Goal: Task Accomplishment & Management: Manage account settings

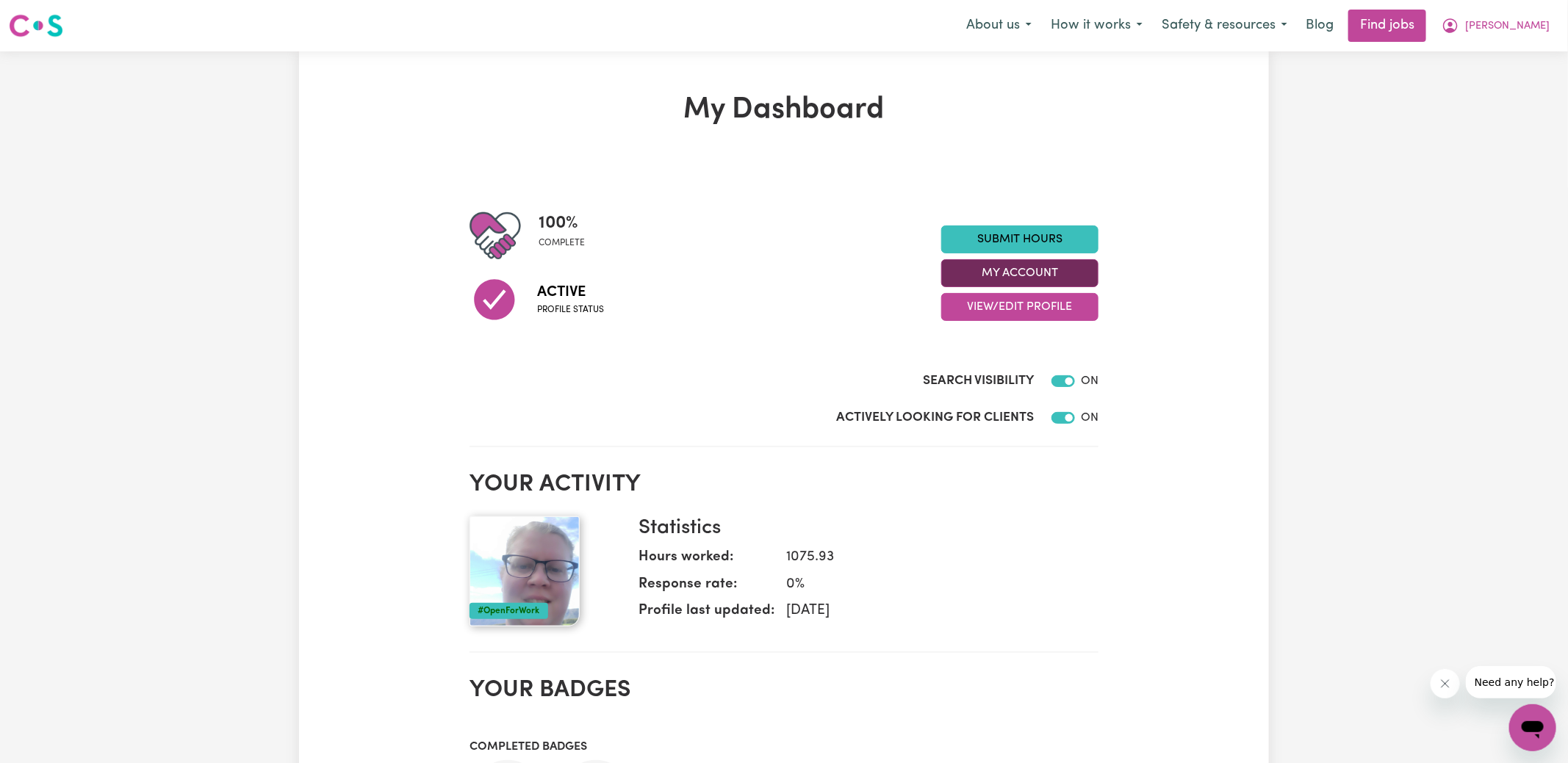
click at [966, 277] on button "My Account" at bounding box center [1020, 273] width 157 height 28
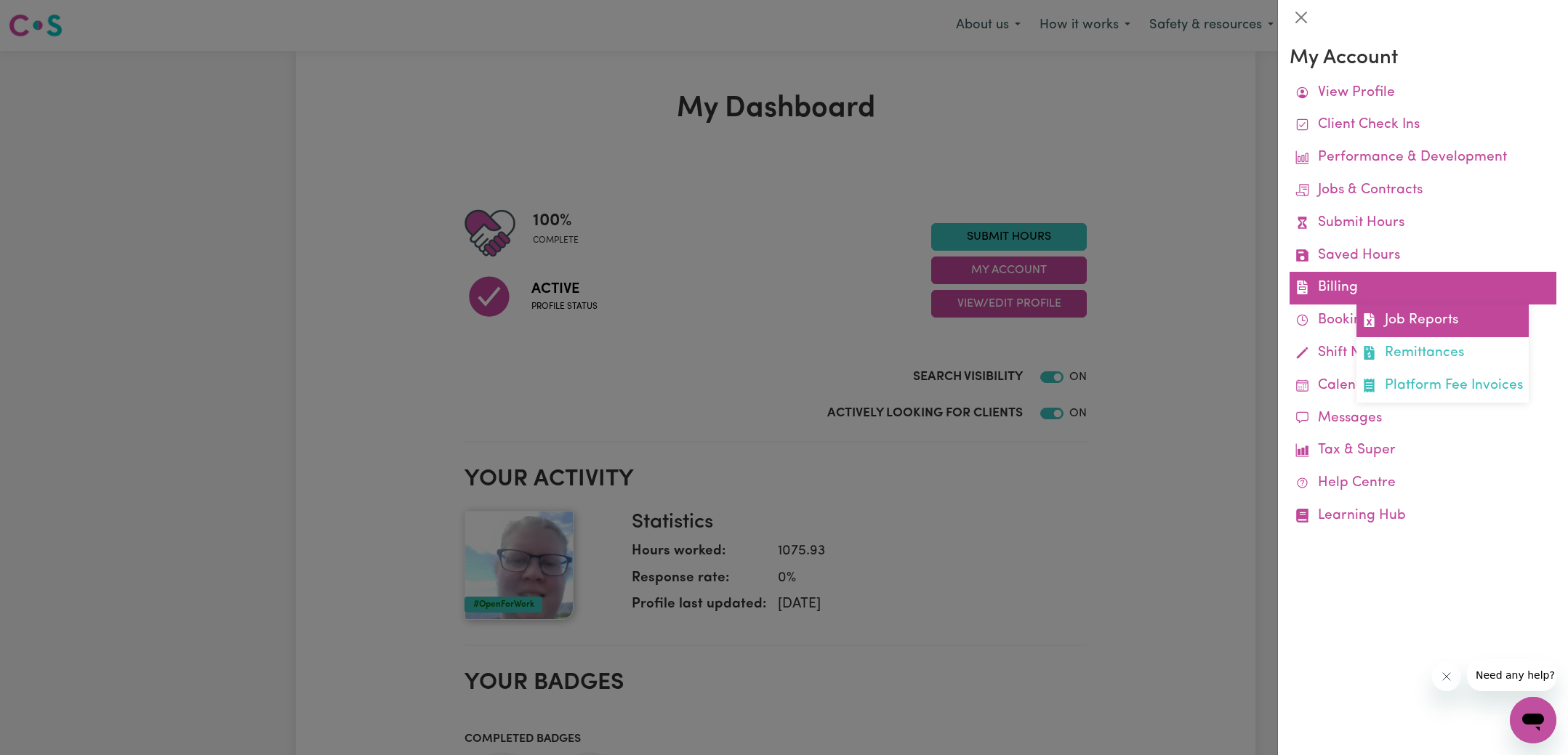
click at [1372, 309] on link "Job Reports" at bounding box center [1442, 321] width 173 height 32
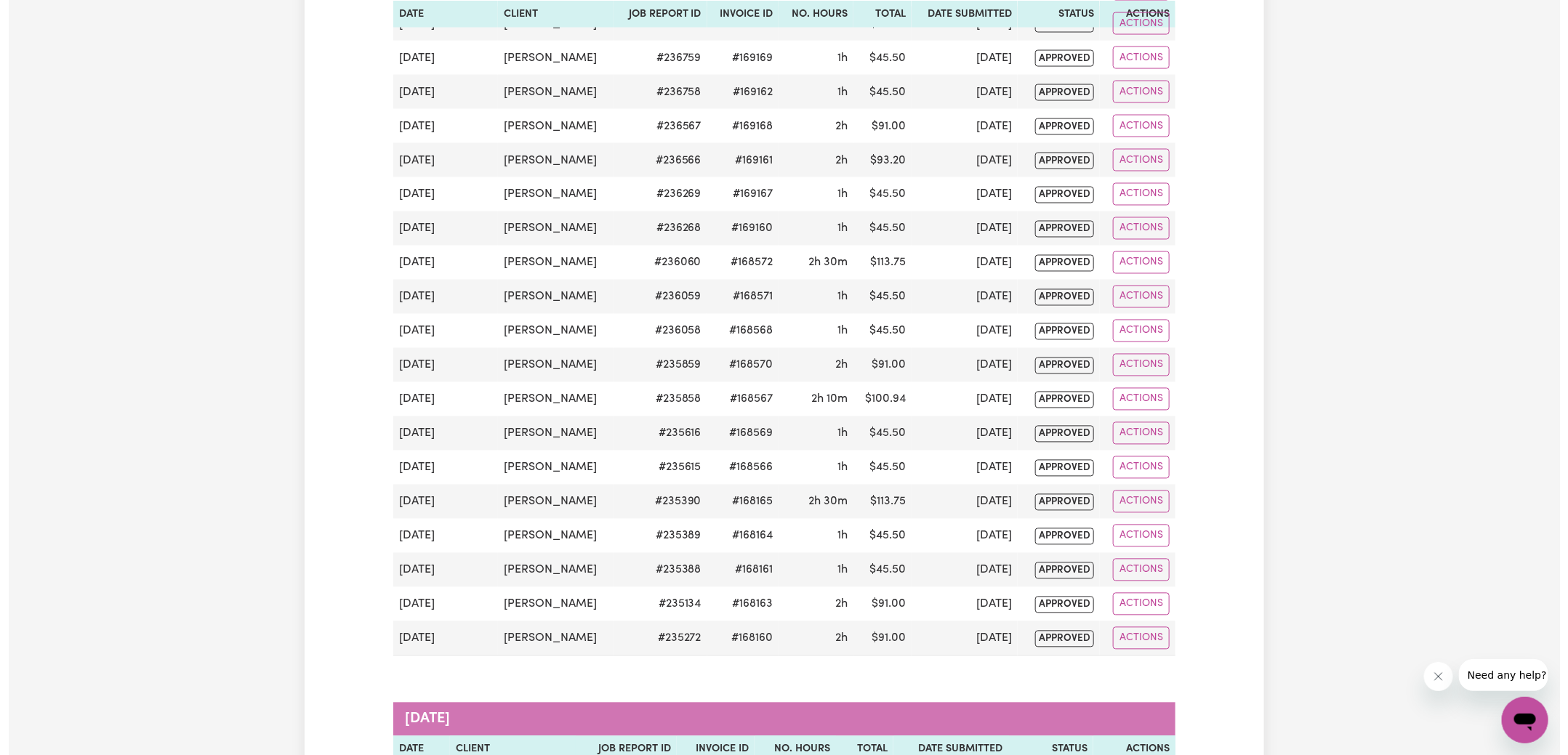
scroll to position [613, 0]
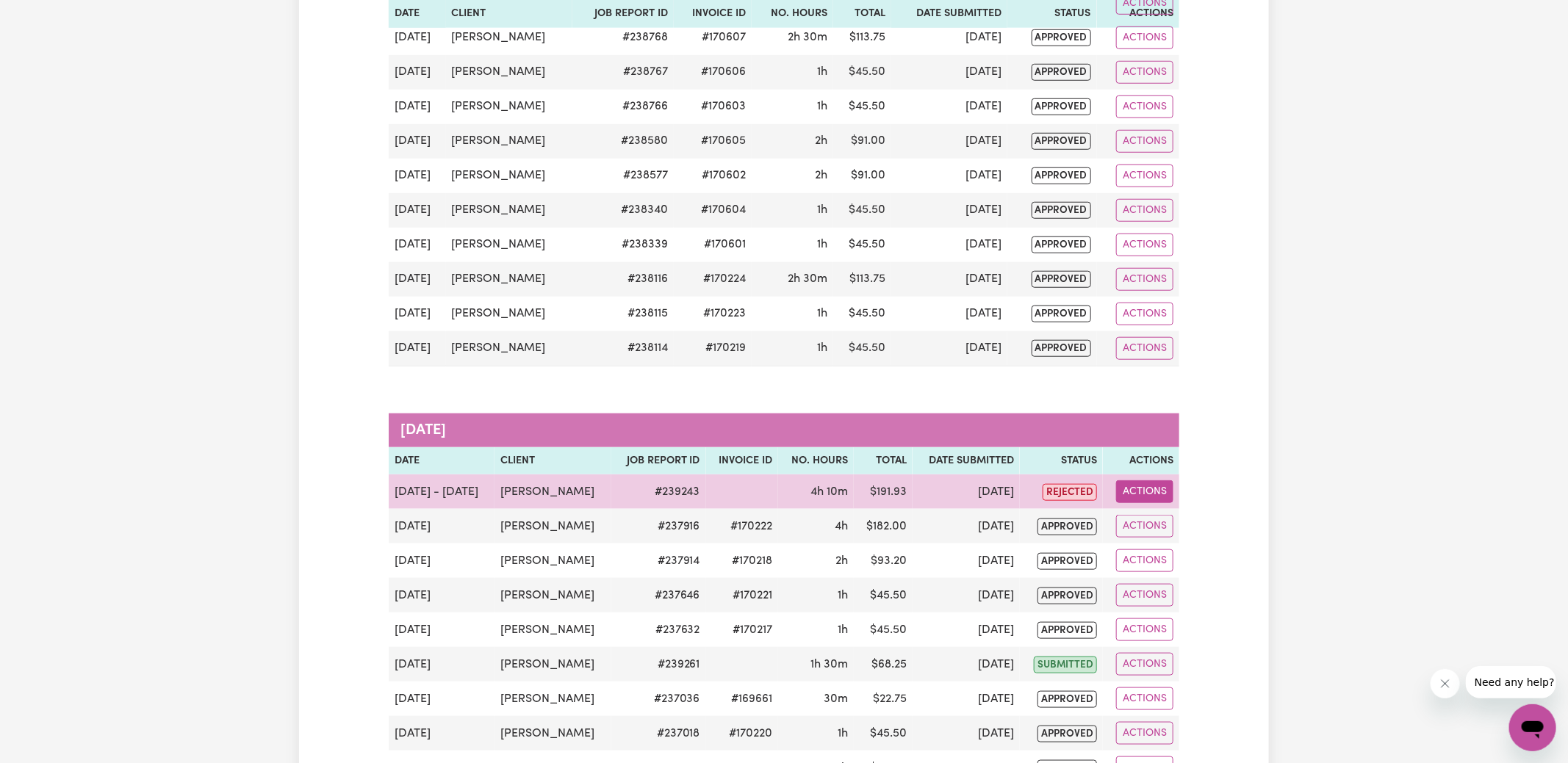
click at [1155, 482] on button "Actions" at bounding box center [1144, 492] width 57 height 23
click at [1179, 510] on link "View Job Report" at bounding box center [1182, 525] width 125 height 29
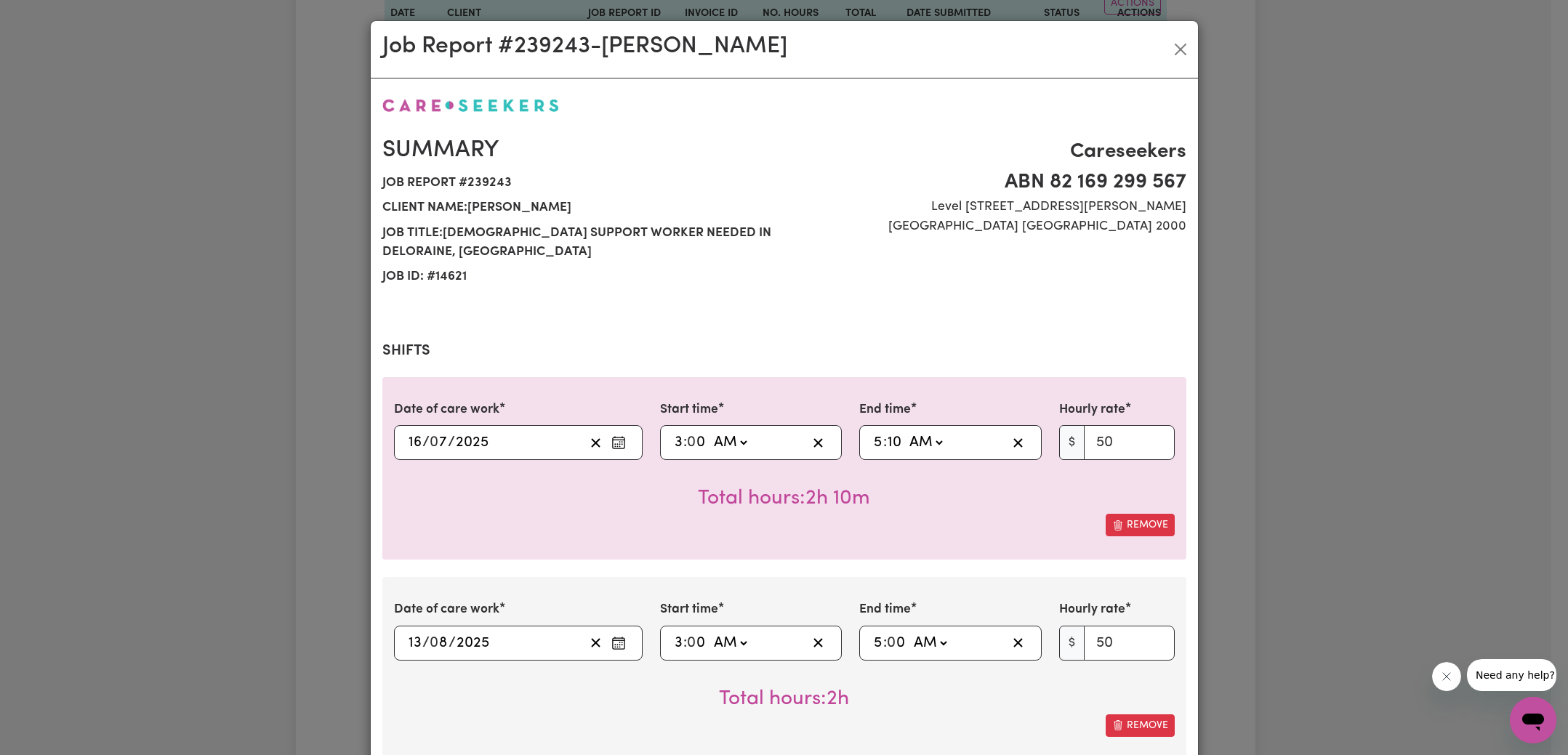
select select "50-Weekday"
click at [1118, 523] on button "Remove" at bounding box center [1140, 526] width 69 height 23
type input "[DATE]"
type input "13"
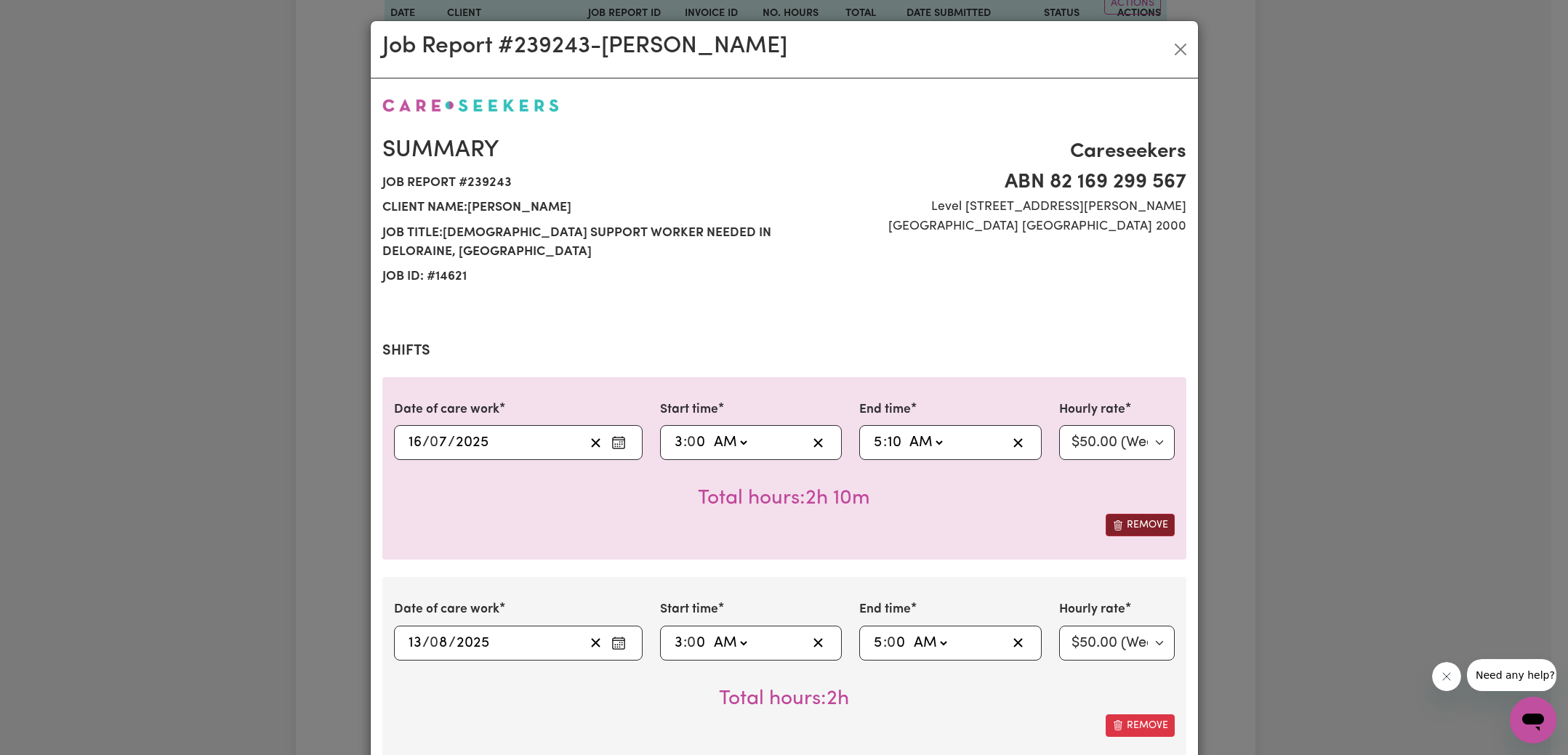
type input "8"
type input "05:00"
type input "0"
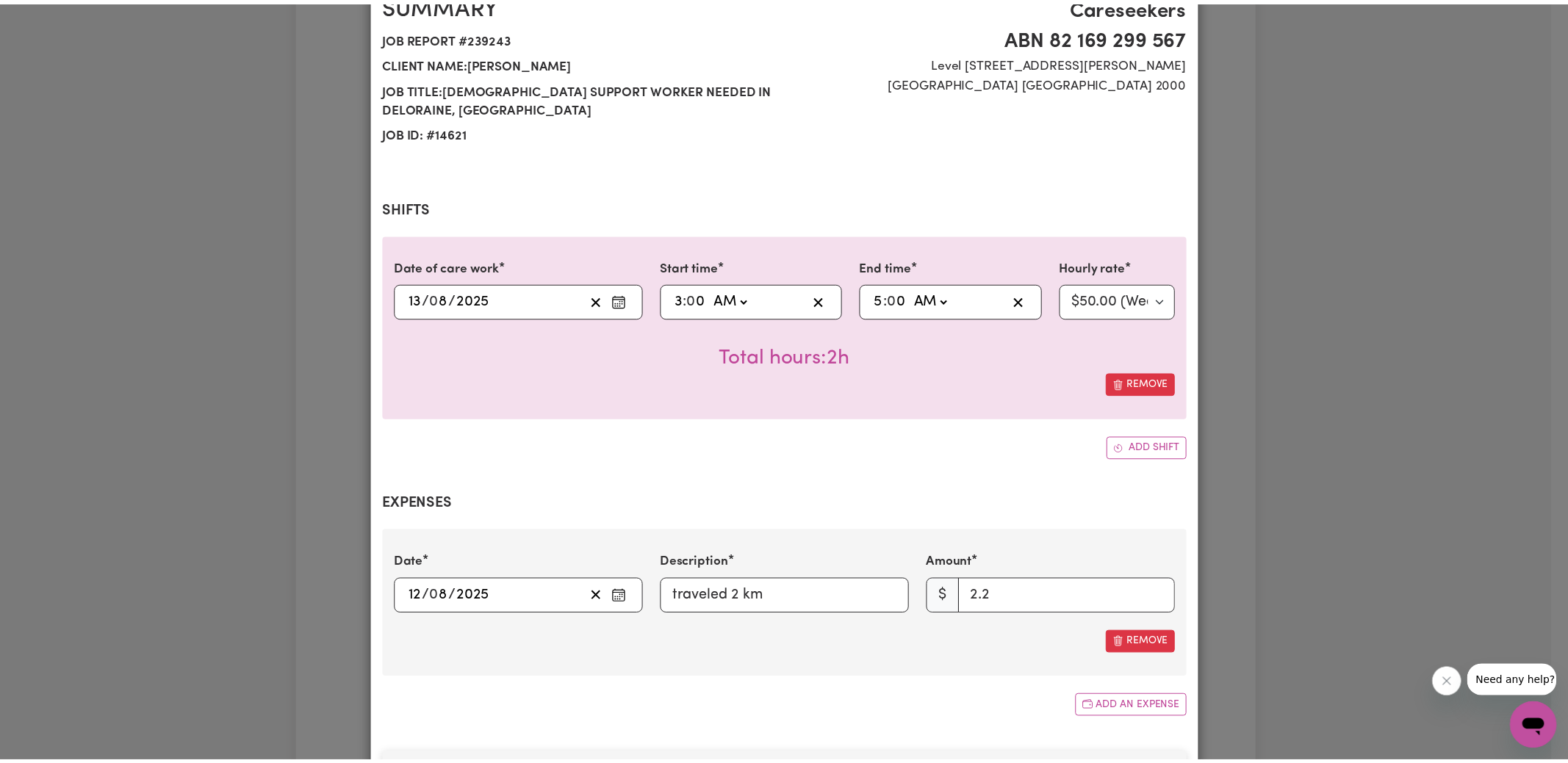
scroll to position [452, 0]
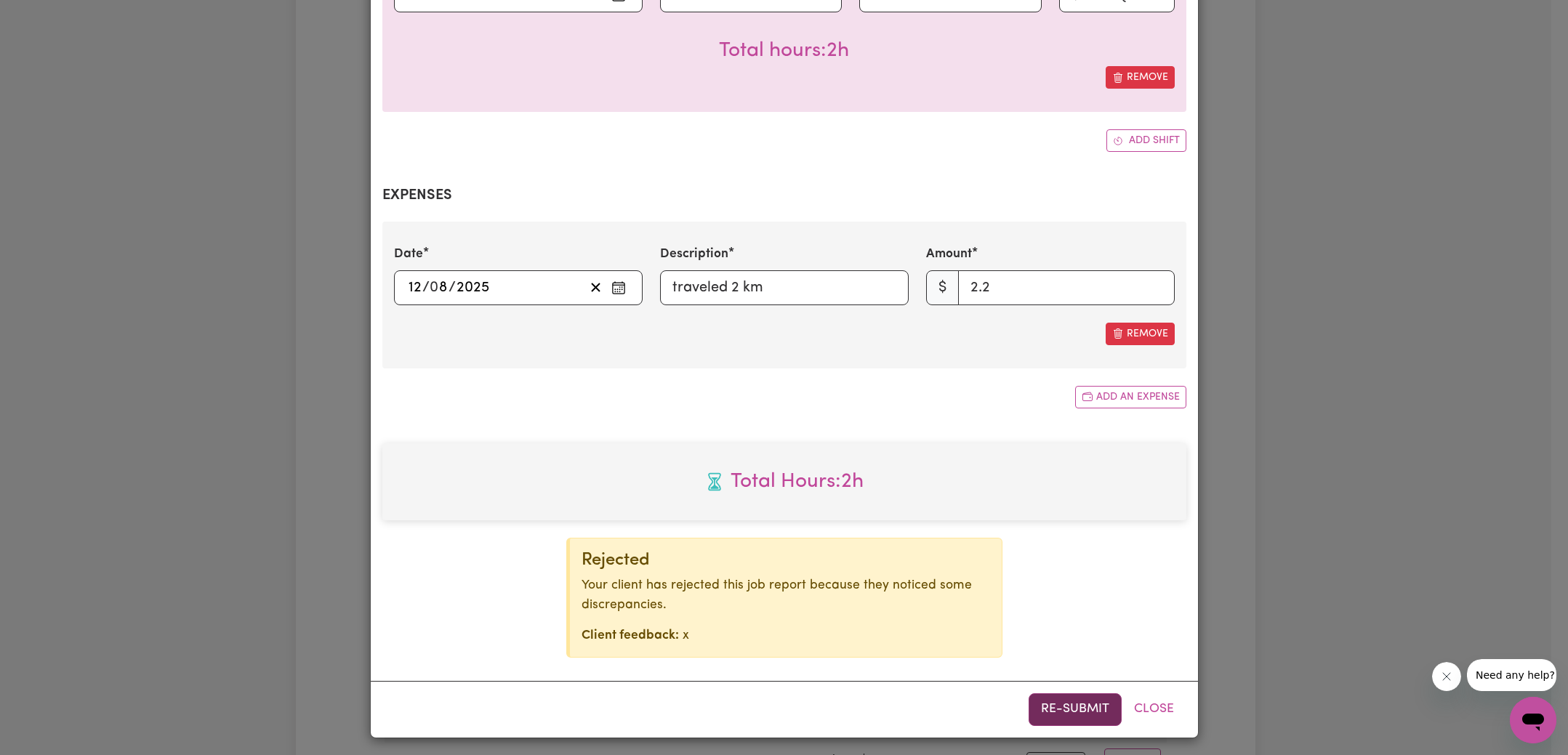
click at [1061, 698] on button "Re-submit" at bounding box center [1075, 710] width 93 height 32
click at [1356, 303] on div "Job Report # 239243 - [GEOGRAPHIC_DATA][PERSON_NAME] Summary Job report # 23924…" at bounding box center [784, 377] width 1568 height 755
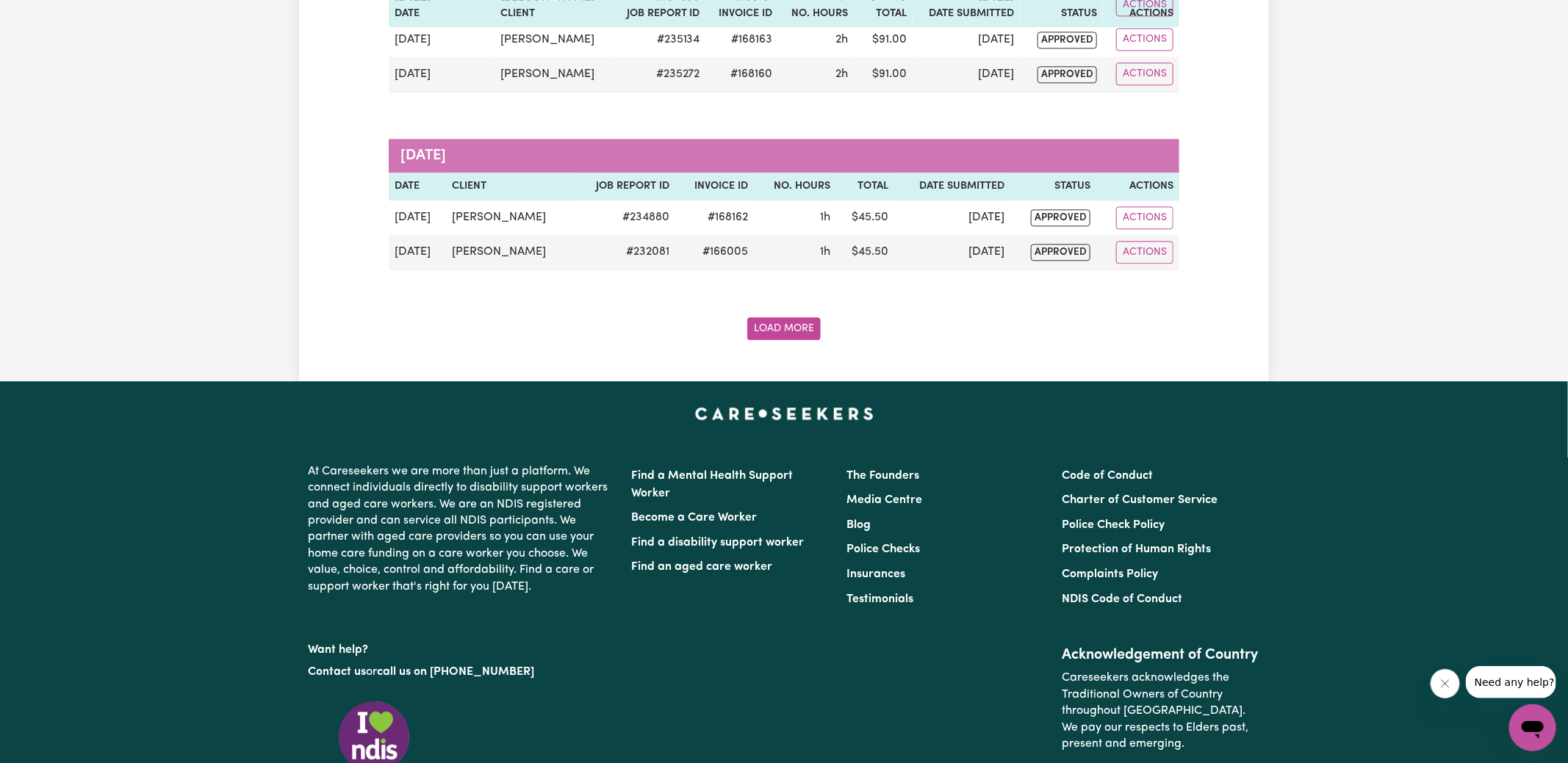
scroll to position [0, 0]
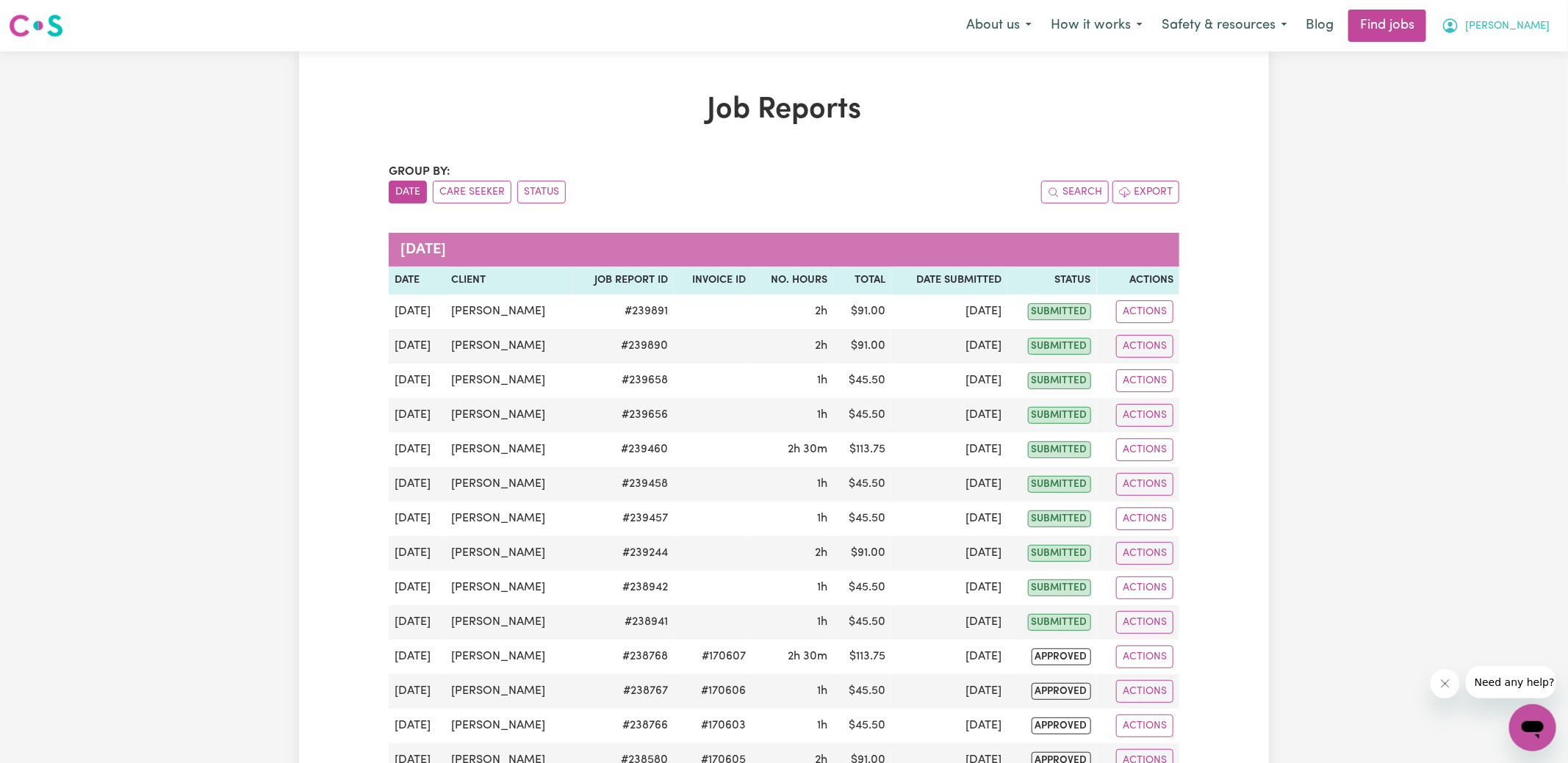
drag, startPoint x: 1509, startPoint y: 26, endPoint x: 1507, endPoint y: 38, distance: 12.2
click at [1460, 26] on icon "My Account" at bounding box center [1450, 26] width 17 height 17
click at [1495, 113] on link "Logout" at bounding box center [1500, 112] width 116 height 28
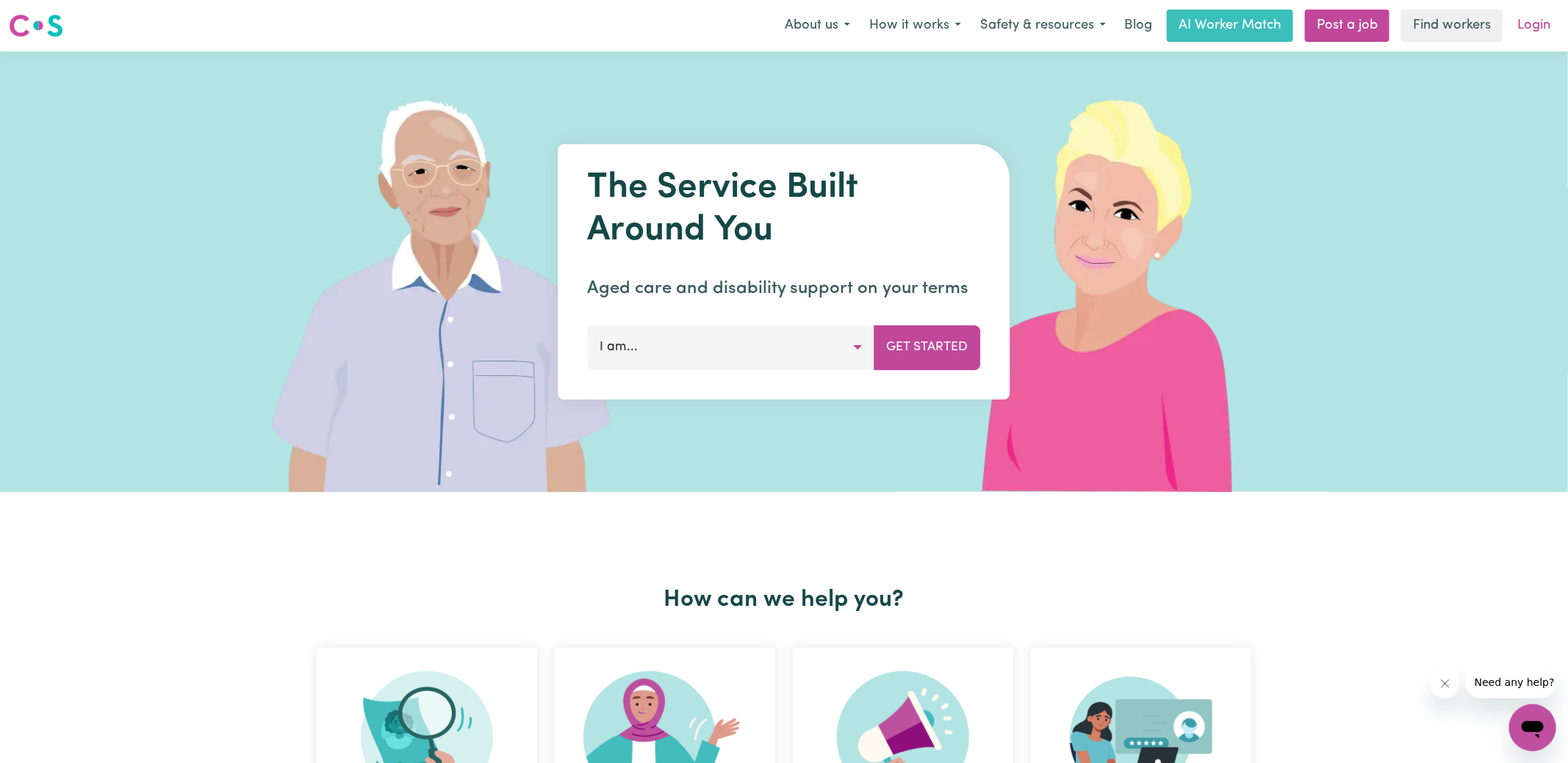
click at [1548, 20] on link "Login" at bounding box center [1534, 26] width 51 height 33
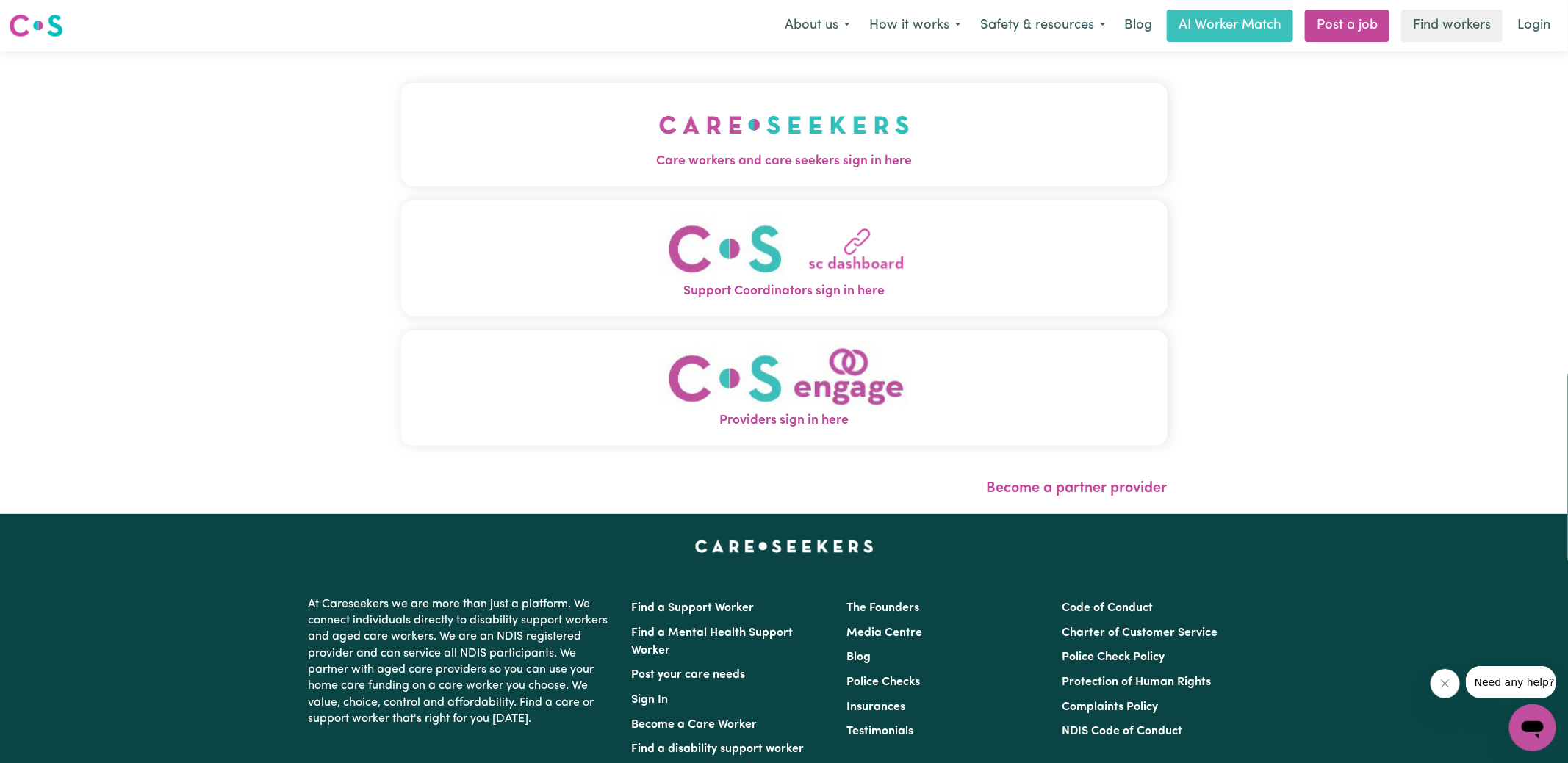
click at [820, 123] on img "Care workers and care seekers sign in here" at bounding box center [784, 124] width 251 height 54
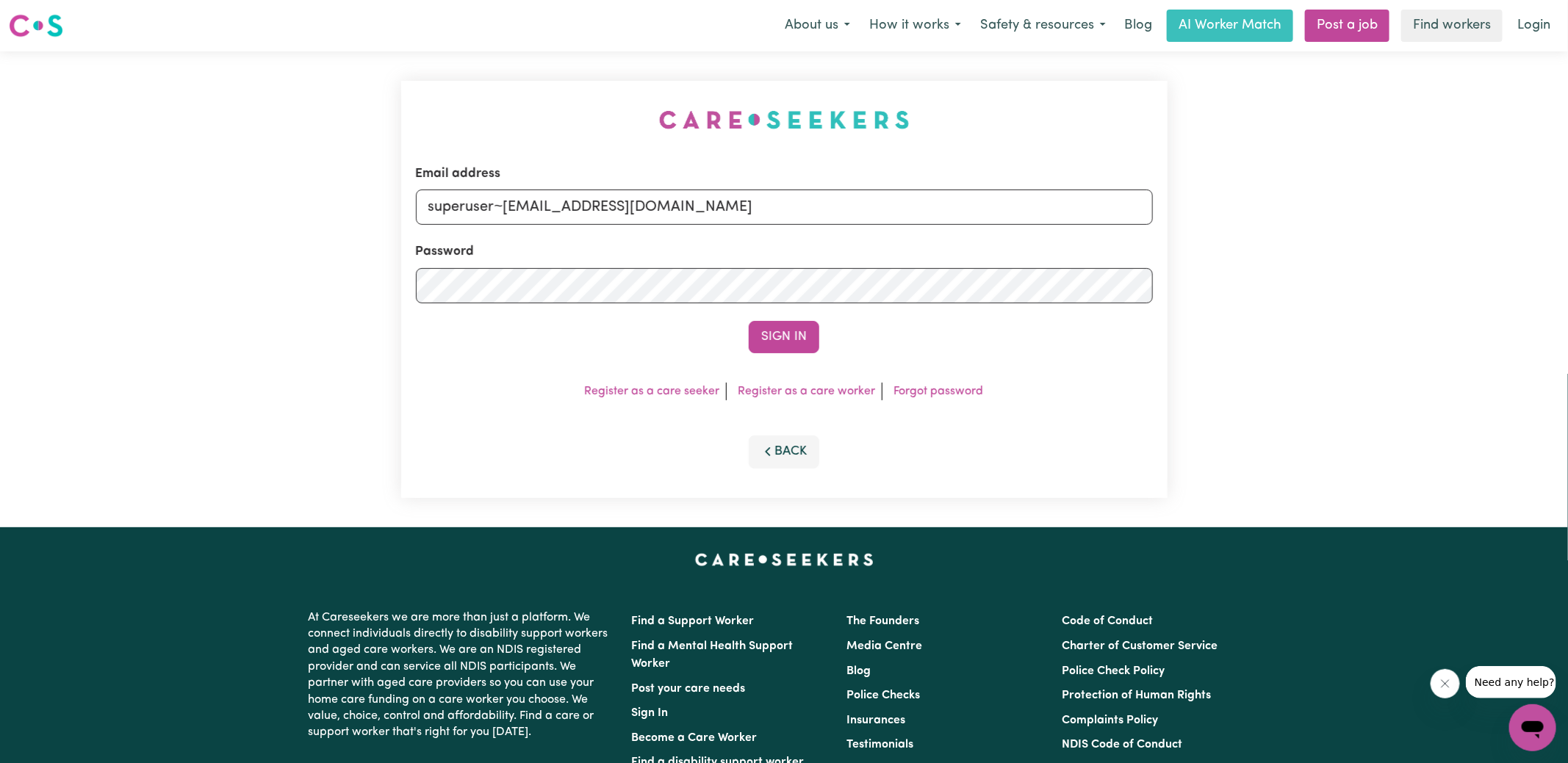
click at [474, 103] on div "Email address superuser~[EMAIL_ADDRESS][DOMAIN_NAME] Password Sign In Register …" at bounding box center [784, 289] width 784 height 477
drag, startPoint x: 502, startPoint y: 207, endPoint x: 1315, endPoint y: 237, distance: 813.6
click at [1315, 237] on div "Email address superuser~[EMAIL_ADDRESS][DOMAIN_NAME] Password Sign In Register …" at bounding box center [784, 289] width 1568 height 477
click at [749, 321] on button "Sign In" at bounding box center [784, 338] width 70 height 33
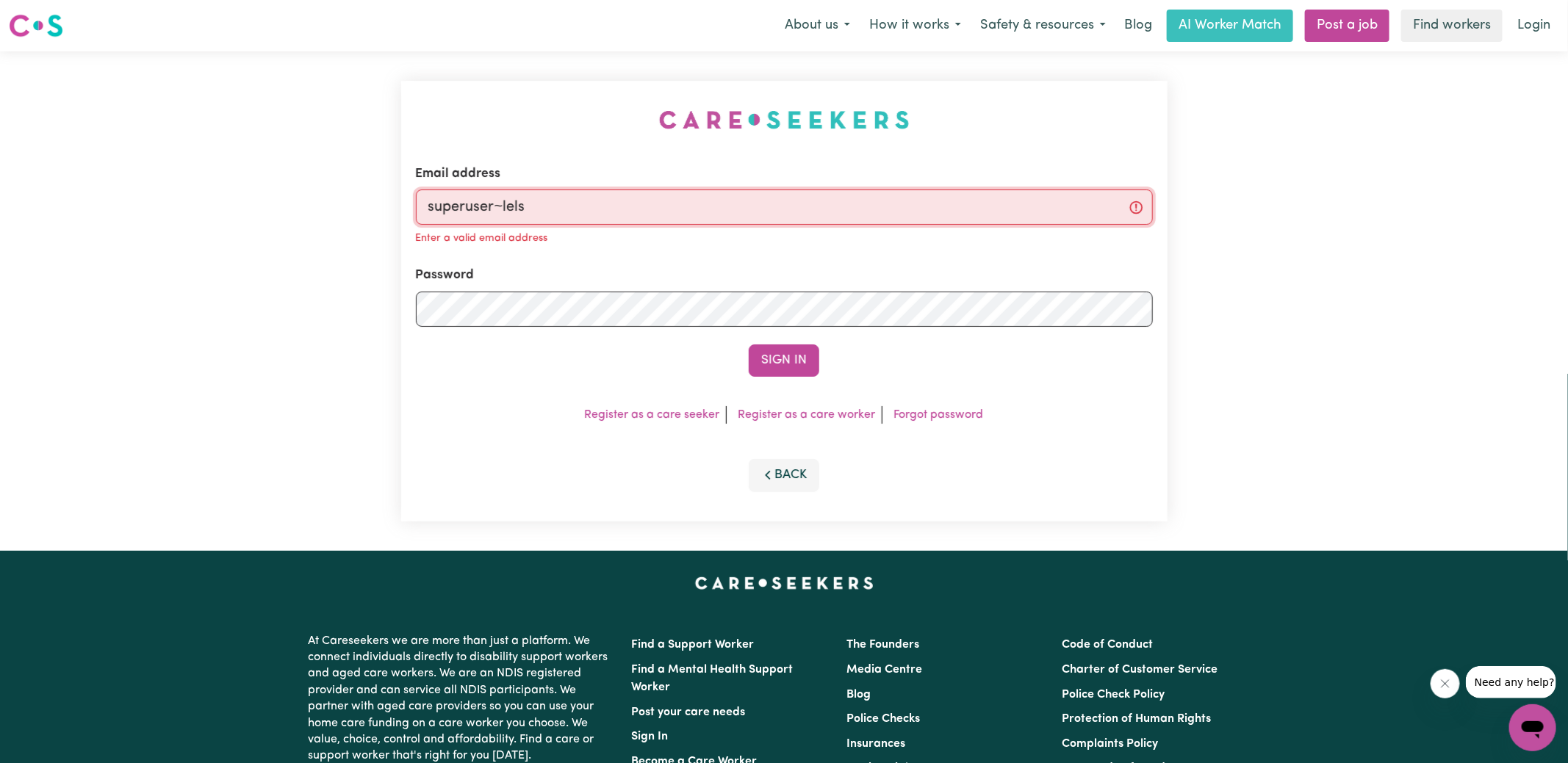
click at [749, 344] on button "Sign In" at bounding box center [784, 361] width 70 height 33
type input "[EMAIL_ADDRESS][DOMAIN_NAME]"
click at [749, 344] on button "Sign In" at bounding box center [784, 361] width 70 height 33
